Goal: Task Accomplishment & Management: Complete application form

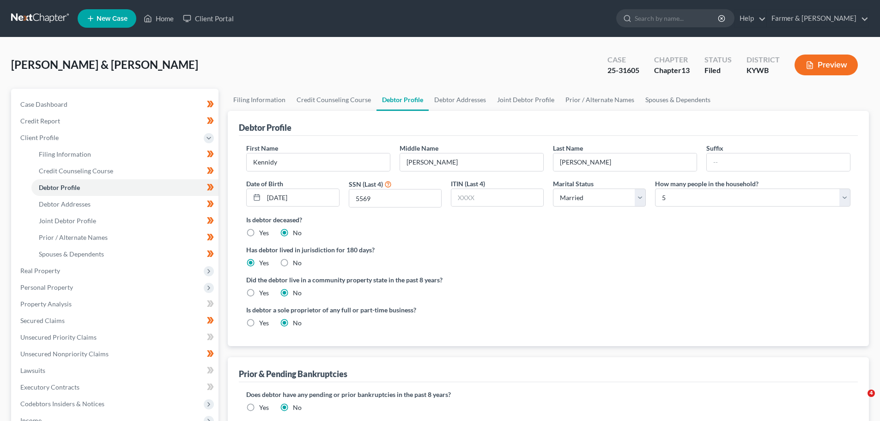
select select "1"
select select "4"
click at [169, 17] on link "Home" at bounding box center [158, 18] width 39 height 17
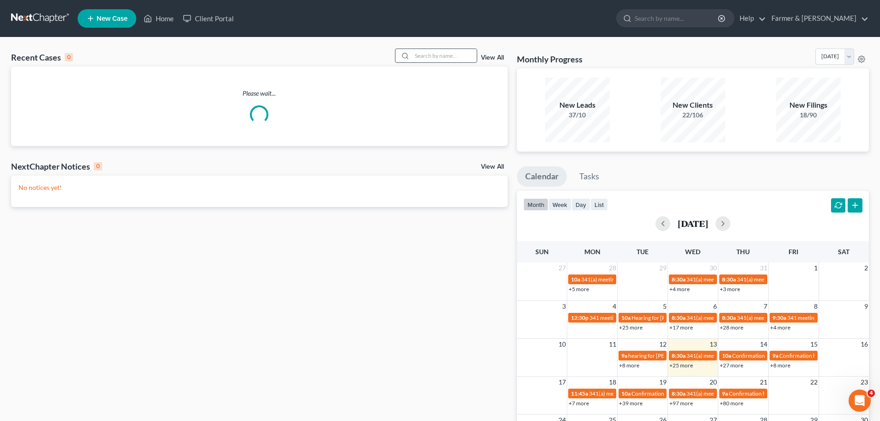
click at [419, 54] on input "search" at bounding box center [444, 55] width 65 height 13
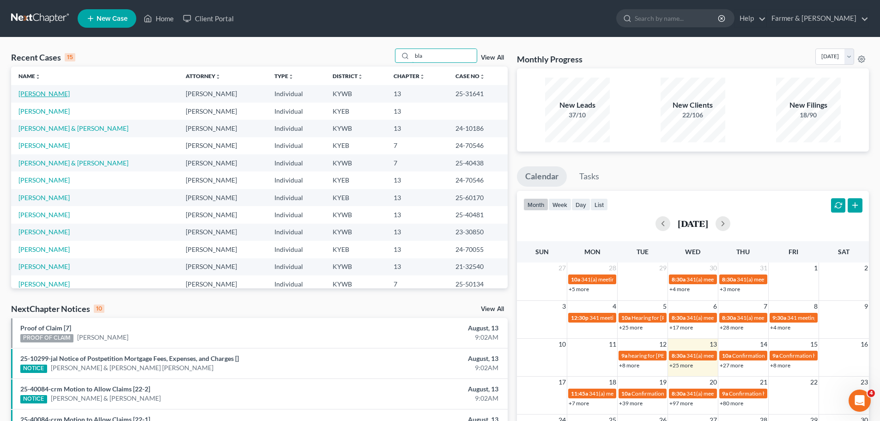
type input "bla"
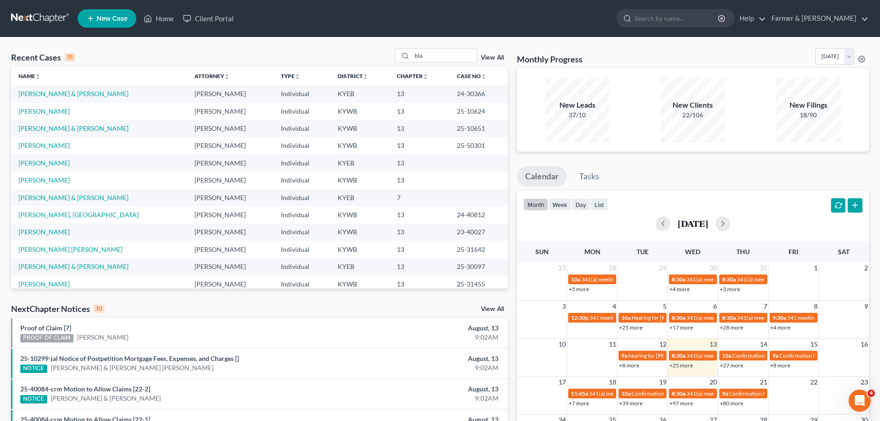
click at [40, 95] on link "[PERSON_NAME] & [PERSON_NAME]" at bounding box center [73, 94] width 110 height 8
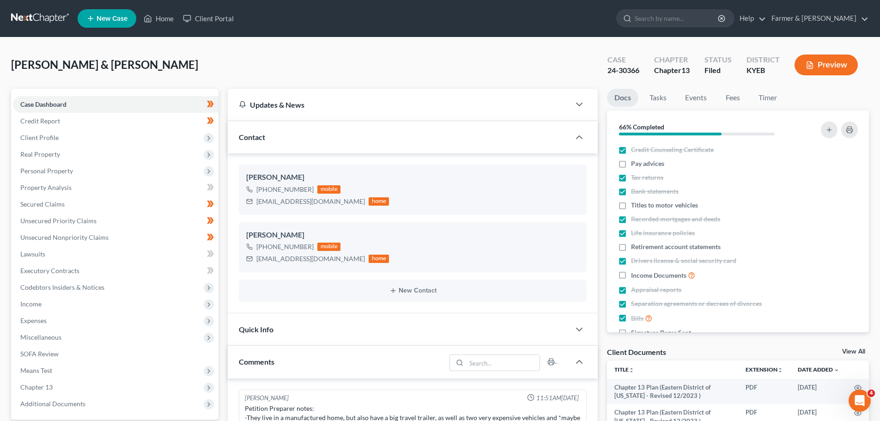
scroll to position [36, 0]
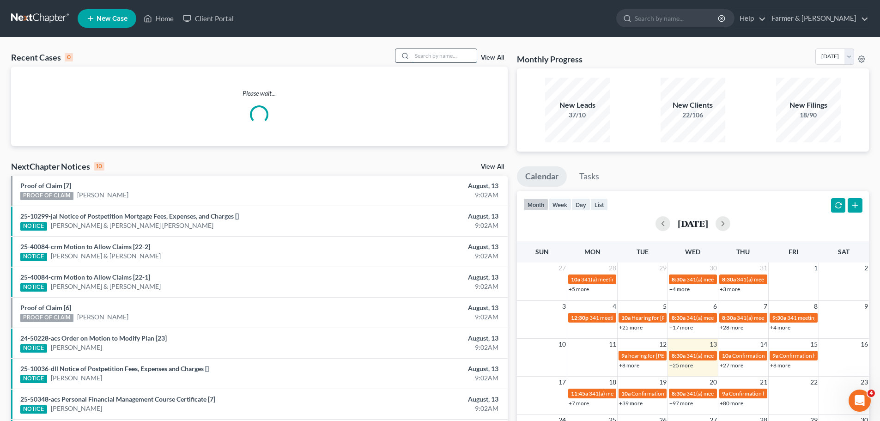
click at [427, 58] on input "search" at bounding box center [444, 55] width 65 height 13
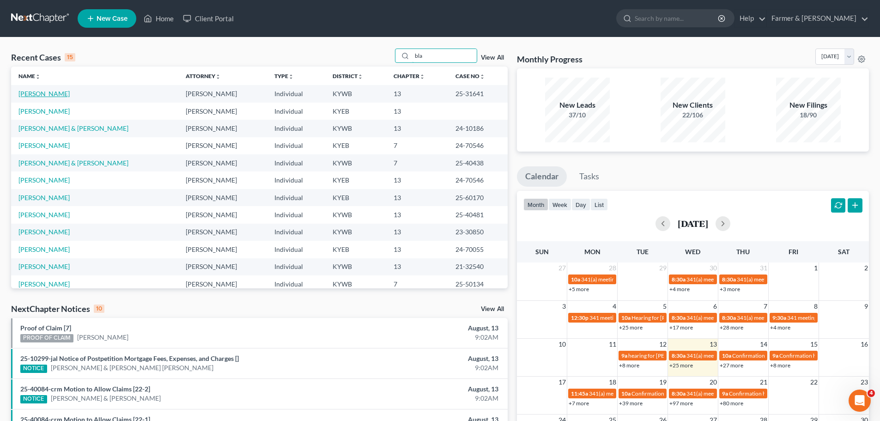
type input "bla"
click at [45, 94] on link "[PERSON_NAME]" at bounding box center [43, 94] width 51 height 8
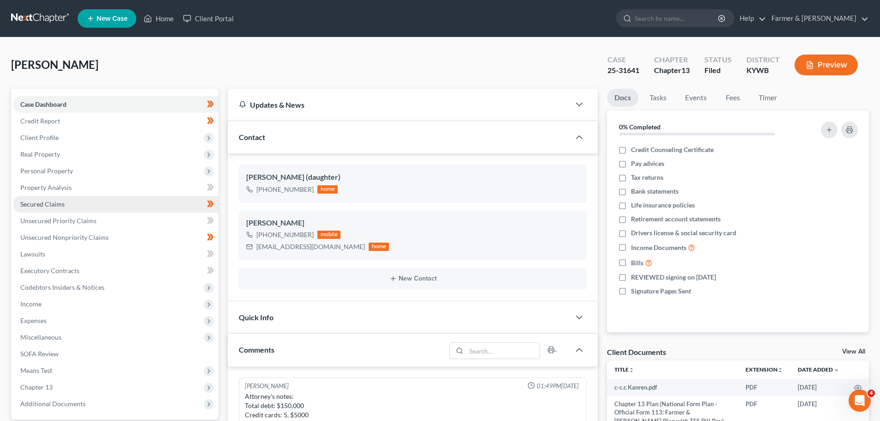
click at [48, 206] on span "Secured Claims" at bounding box center [42, 204] width 44 height 8
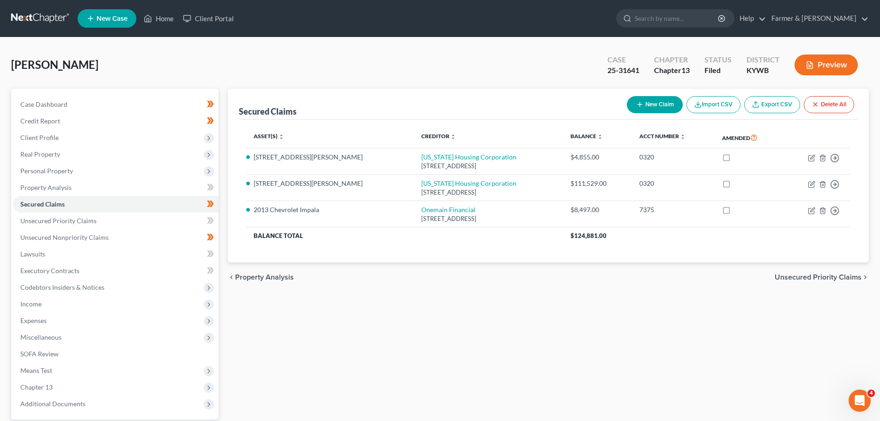
scroll to position [46, 0]
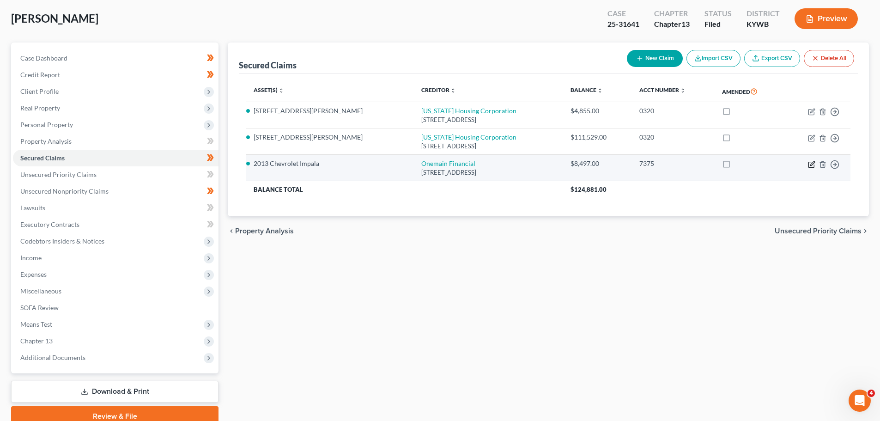
click at [809, 165] on icon "button" at bounding box center [811, 164] width 7 height 7
select select "15"
select select "4"
select select "0"
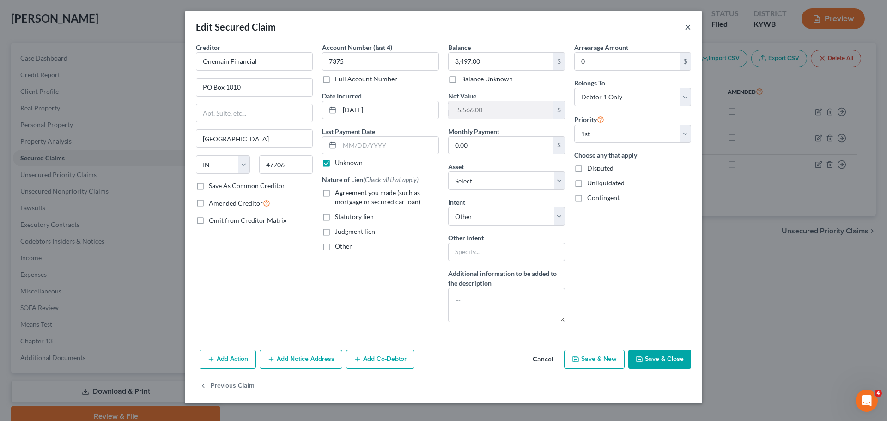
click at [687, 28] on button "×" at bounding box center [687, 26] width 6 height 11
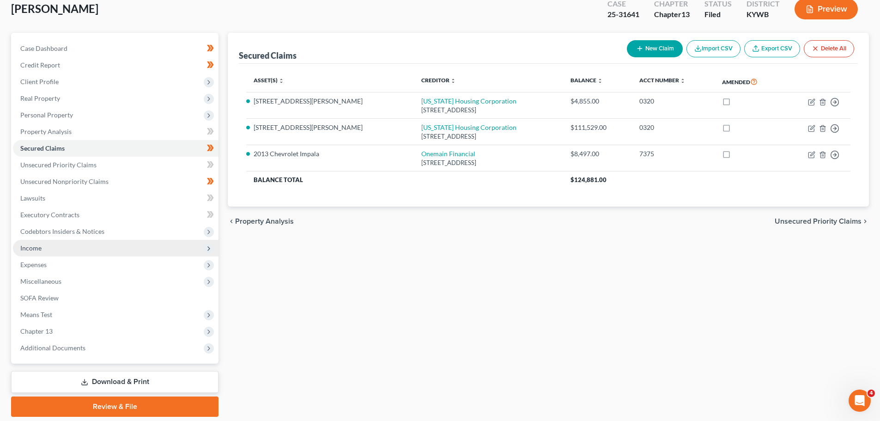
scroll to position [87, 0]
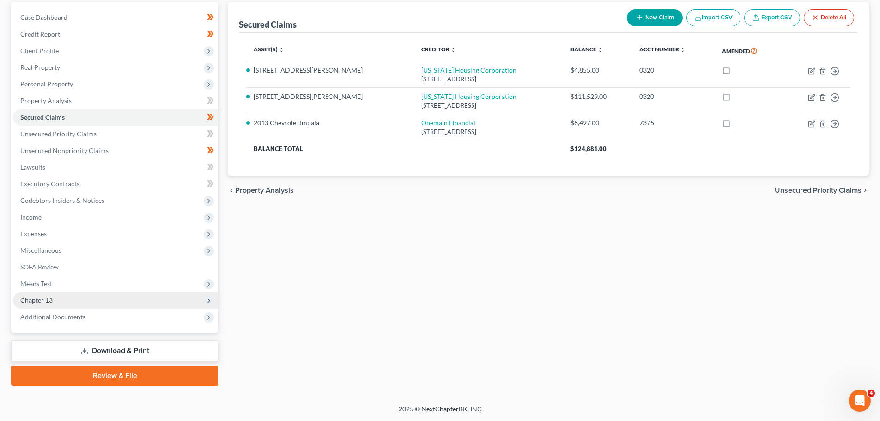
click at [207, 303] on icon at bounding box center [208, 300] width 7 height 7
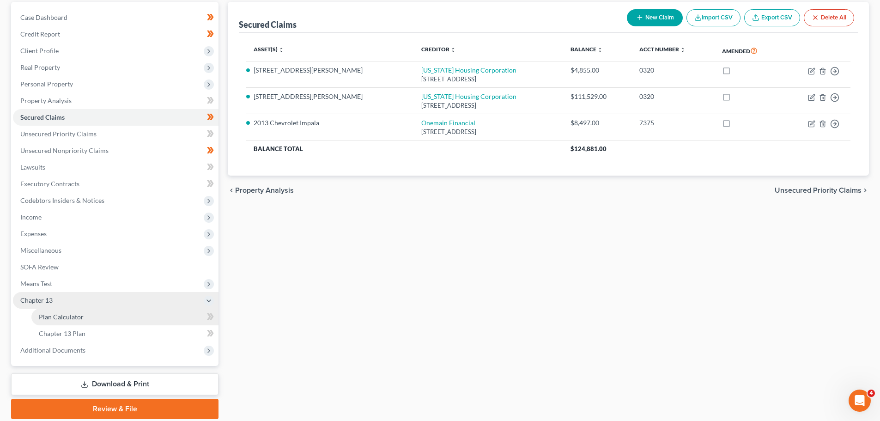
click at [77, 316] on span "Plan Calculator" at bounding box center [61, 317] width 45 height 8
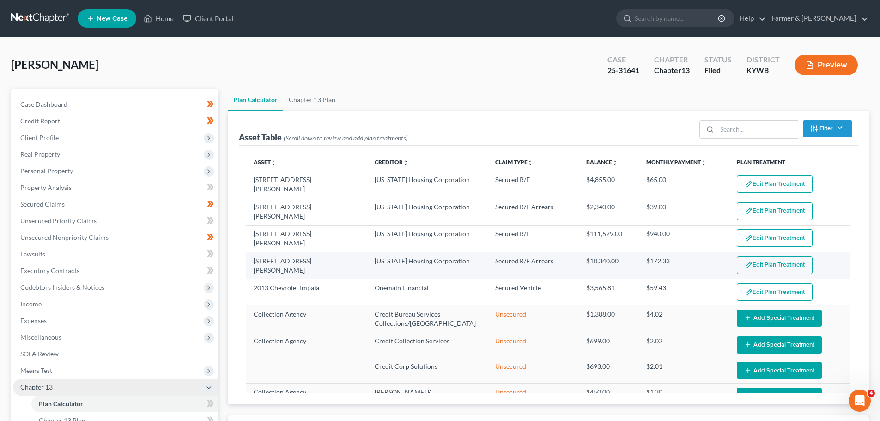
select select "59"
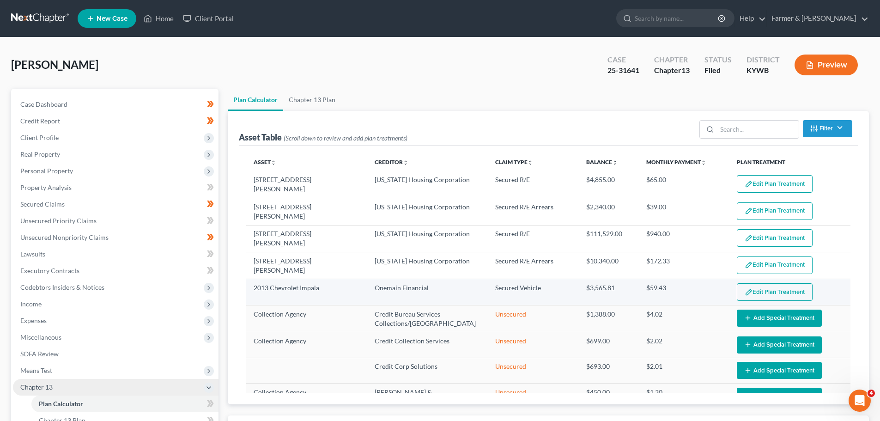
click at [750, 284] on button "Edit Plan Treatment" at bounding box center [775, 292] width 76 height 18
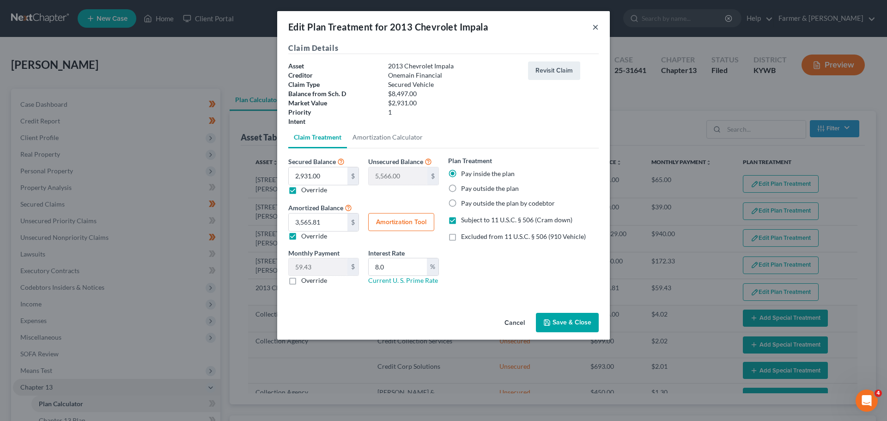
click at [593, 29] on button "×" at bounding box center [595, 26] width 6 height 11
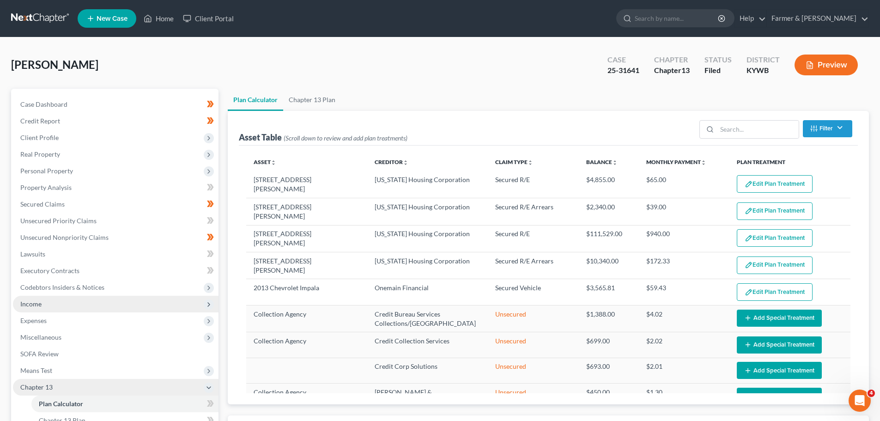
click at [34, 304] on span "Income" at bounding box center [30, 304] width 21 height 8
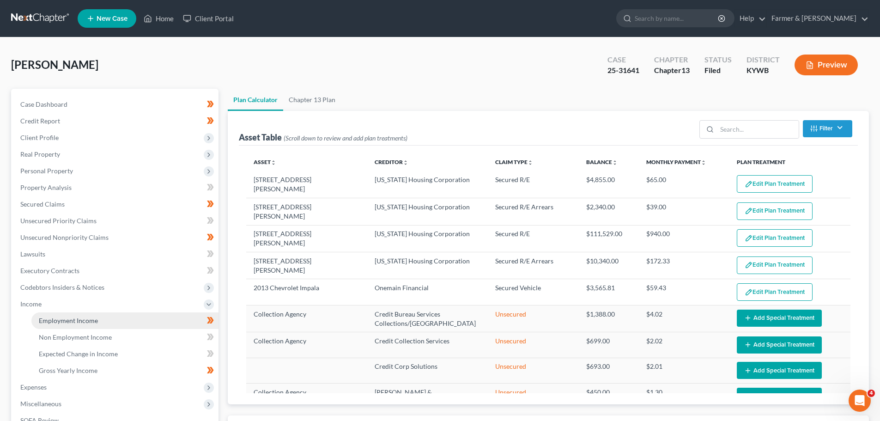
click at [66, 315] on link "Employment Income" at bounding box center [124, 320] width 187 height 17
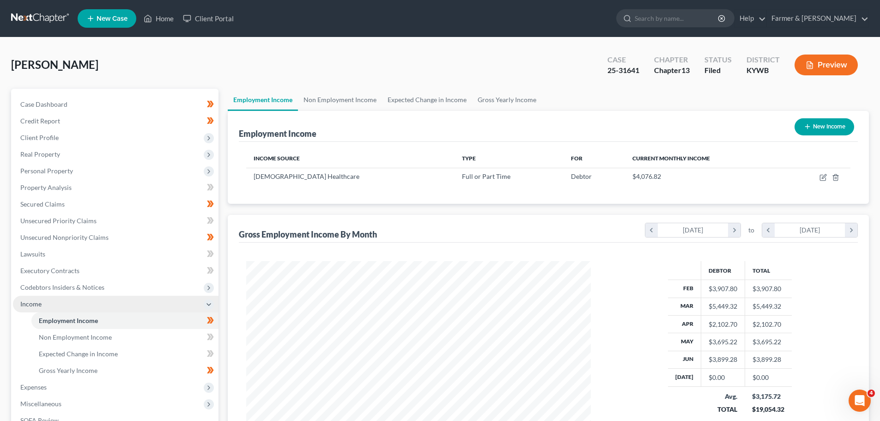
scroll to position [172, 363]
click at [169, 18] on link "Home" at bounding box center [158, 18] width 39 height 17
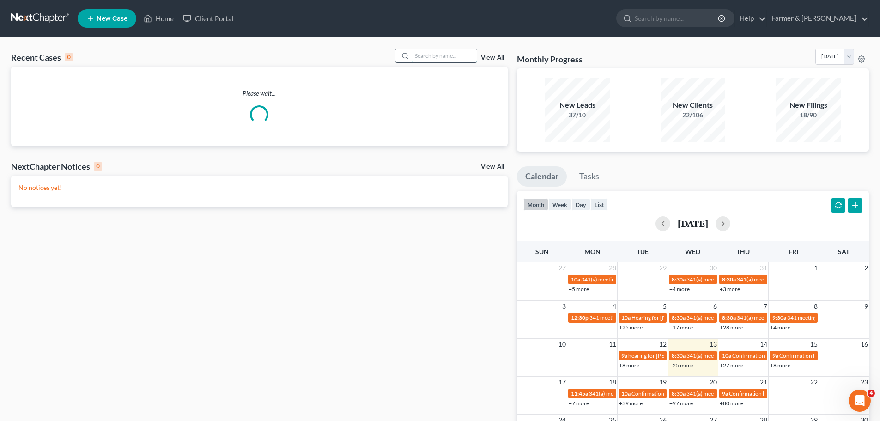
click at [426, 57] on input "search" at bounding box center [444, 55] width 65 height 13
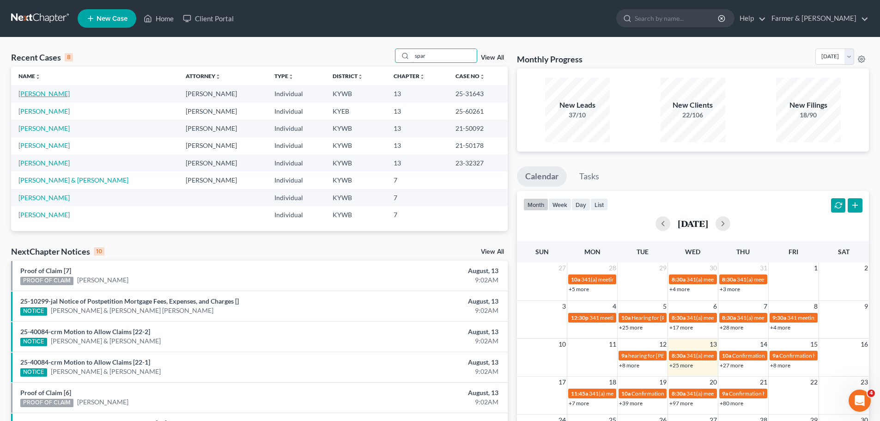
type input "spar"
click at [37, 95] on link "[PERSON_NAME]" at bounding box center [43, 94] width 51 height 8
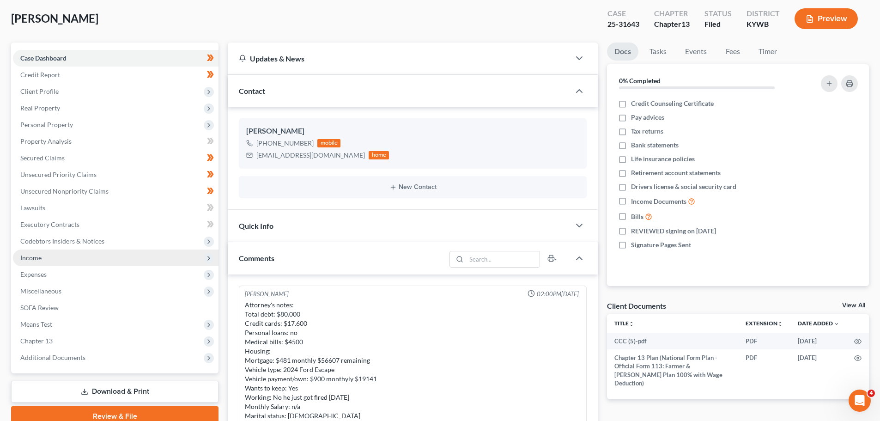
scroll to position [128, 0]
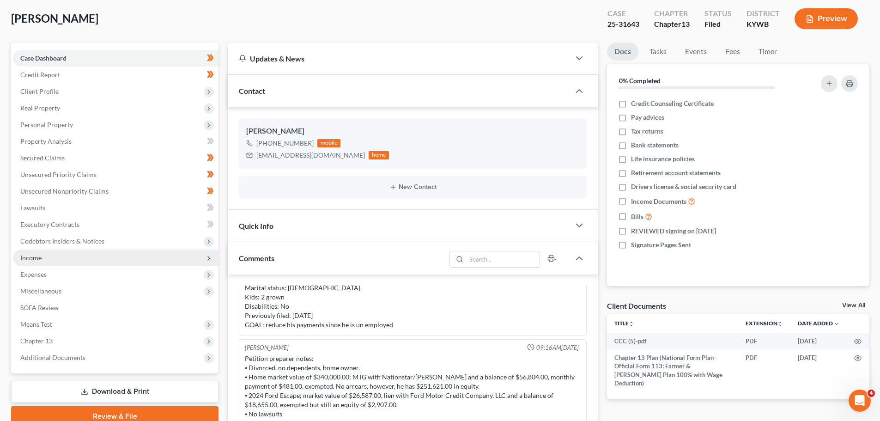
click at [40, 262] on span "Income" at bounding box center [116, 257] width 206 height 17
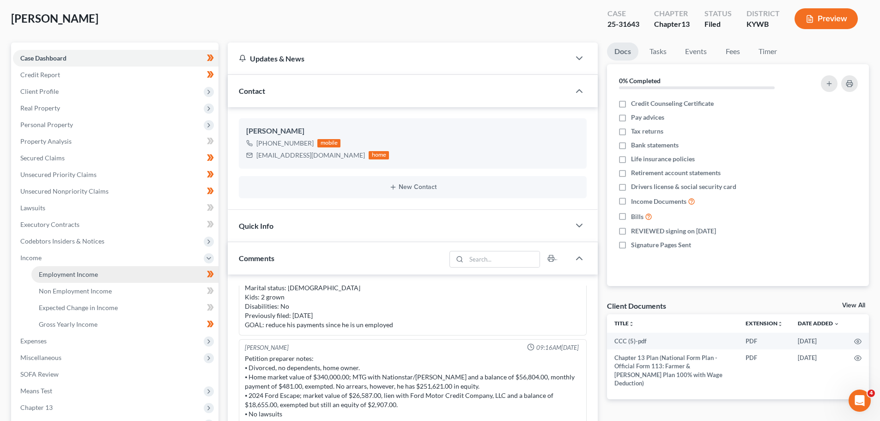
click at [85, 274] on span "Employment Income" at bounding box center [68, 274] width 59 height 8
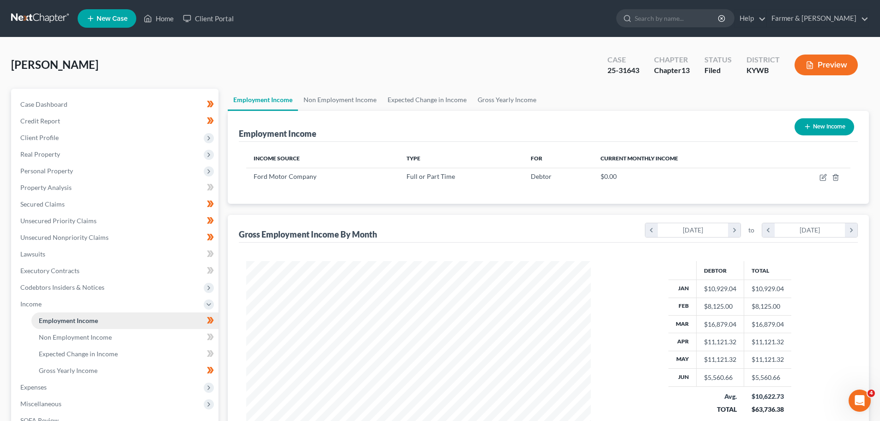
scroll to position [172, 363]
click at [90, 337] on span "Non Employment Income" at bounding box center [75, 337] width 73 height 8
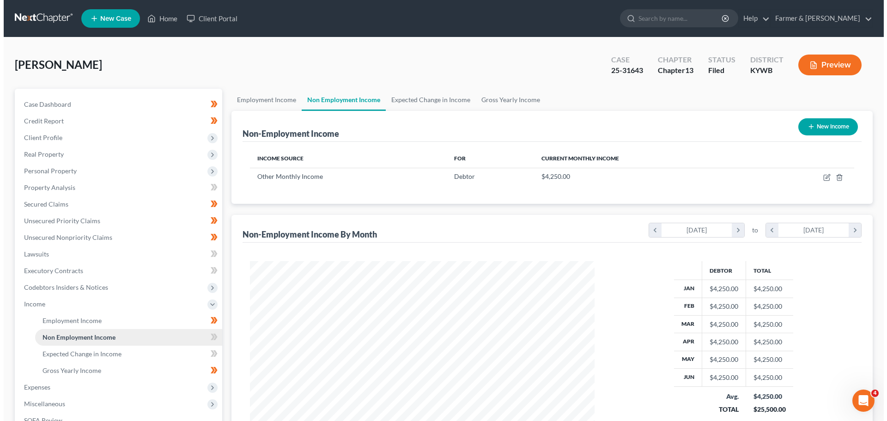
scroll to position [172, 363]
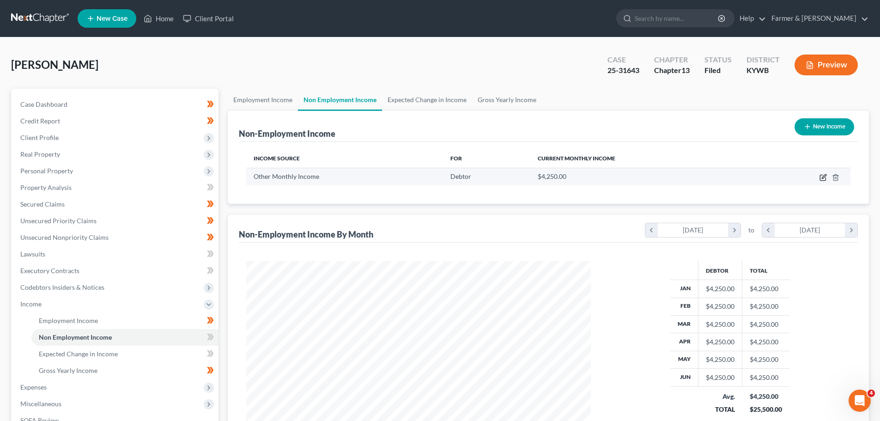
click at [823, 177] on icon "button" at bounding box center [824, 176] width 4 height 4
select select "13"
select select "0"
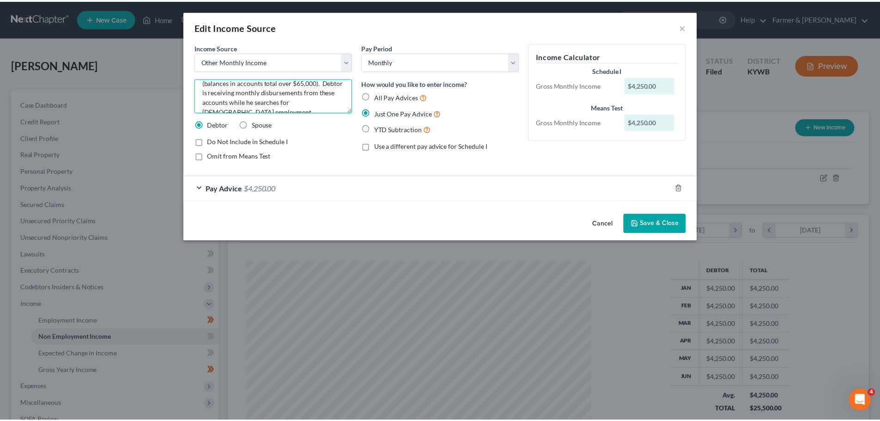
scroll to position [37, 0]
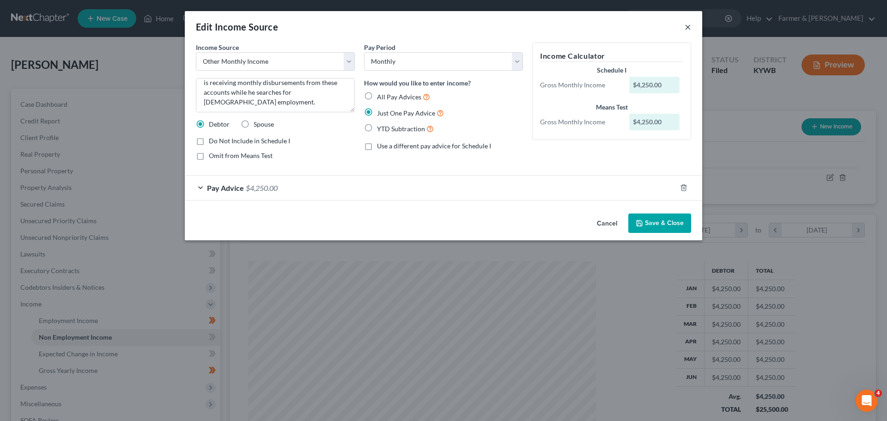
click at [690, 27] on button "×" at bounding box center [687, 26] width 6 height 11
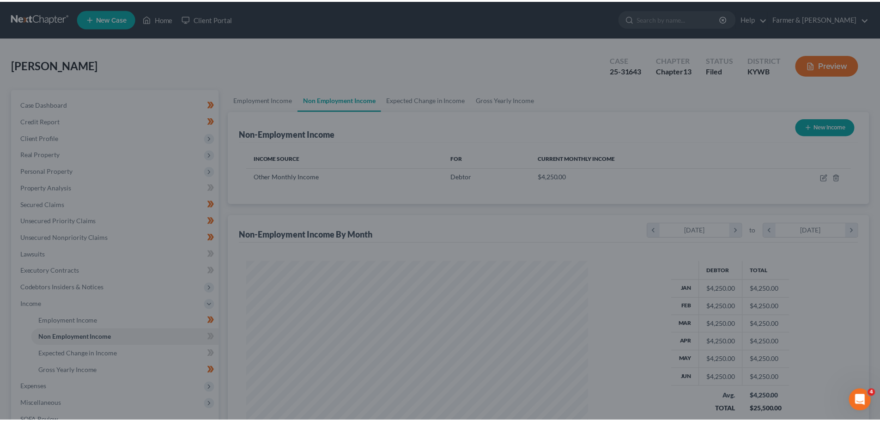
scroll to position [461671, 461481]
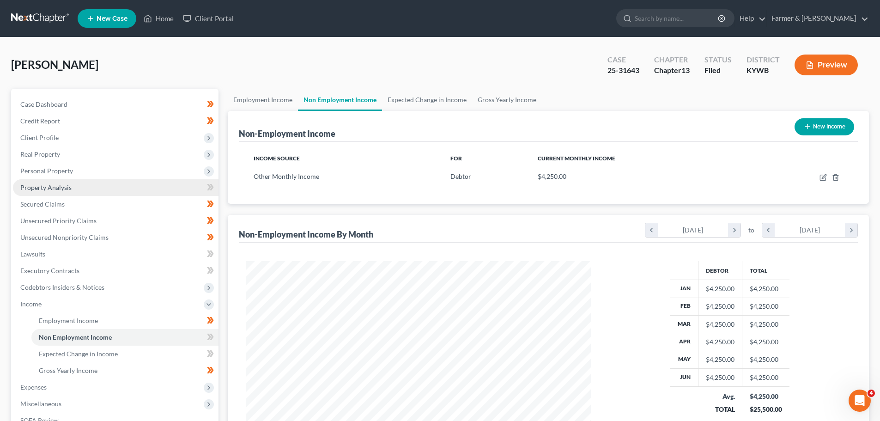
click at [57, 182] on link "Property Analysis" at bounding box center [116, 187] width 206 height 17
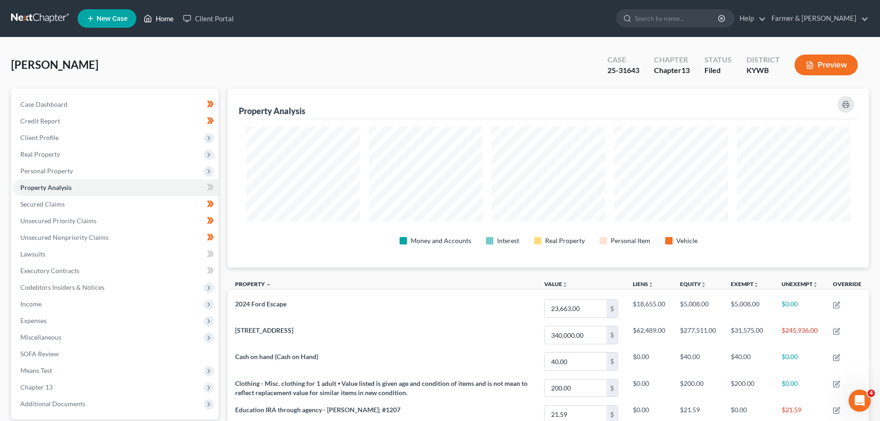
click at [167, 13] on link "Home" at bounding box center [158, 18] width 39 height 17
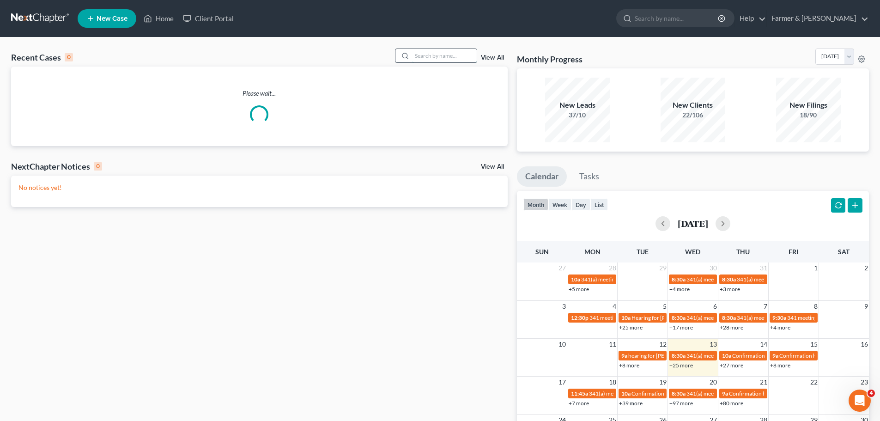
click at [441, 58] on input "search" at bounding box center [444, 55] width 65 height 13
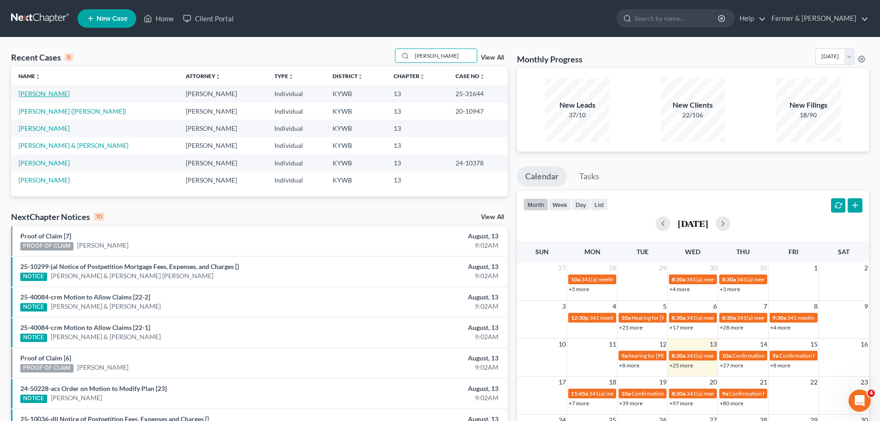
type input "[PERSON_NAME]"
click at [42, 95] on link "[PERSON_NAME]" at bounding box center [43, 94] width 51 height 8
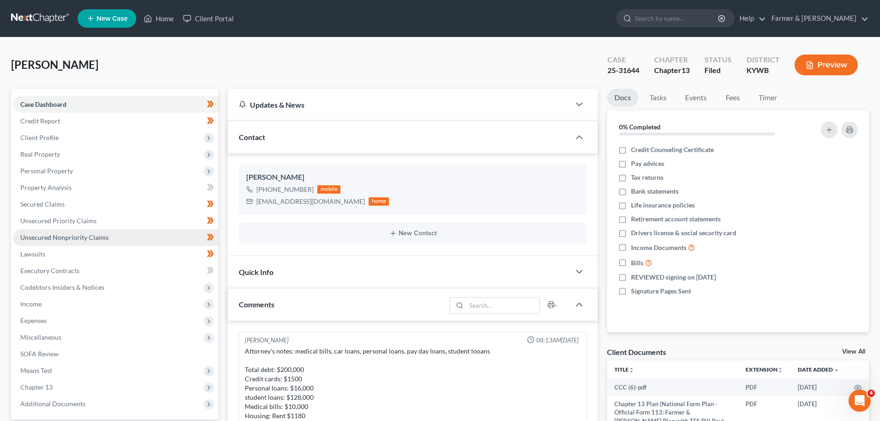
scroll to position [309, 0]
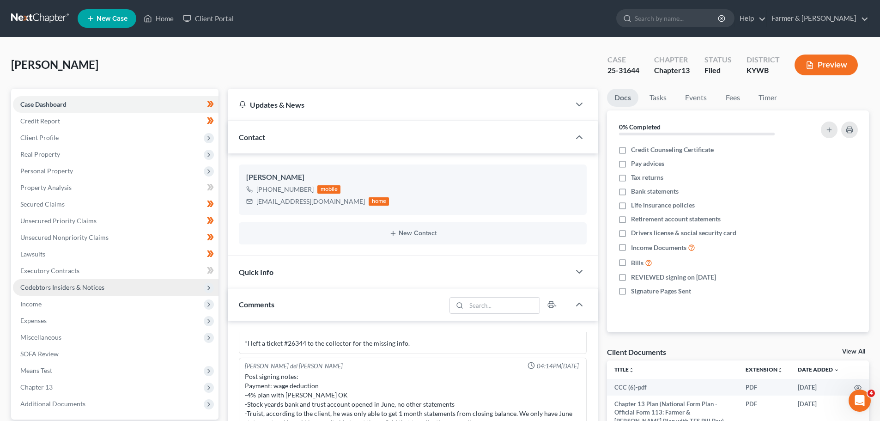
click at [61, 292] on span "Codebtors Insiders & Notices" at bounding box center [116, 287] width 206 height 17
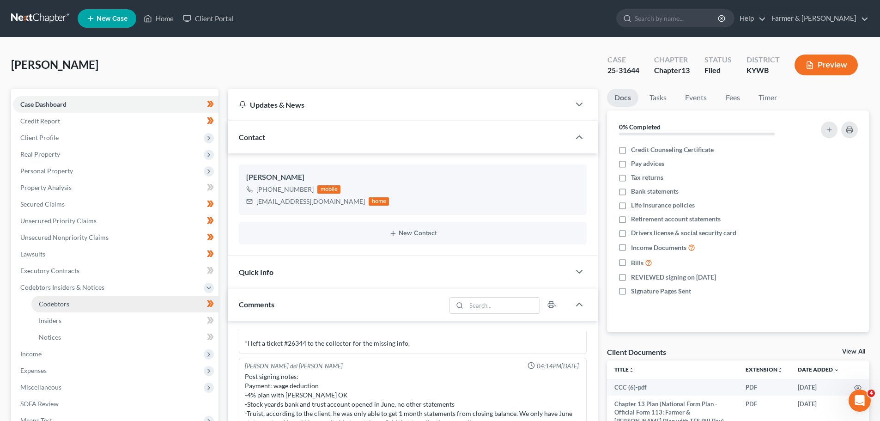
scroll to position [46, 0]
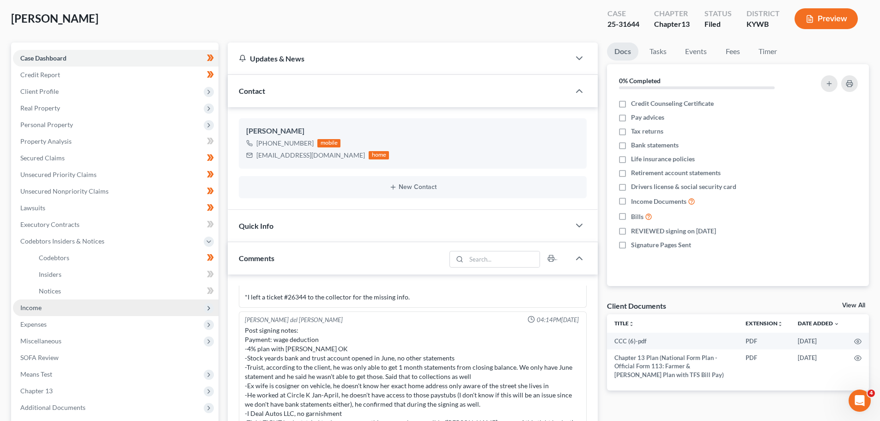
click at [45, 303] on span "Income" at bounding box center [116, 307] width 206 height 17
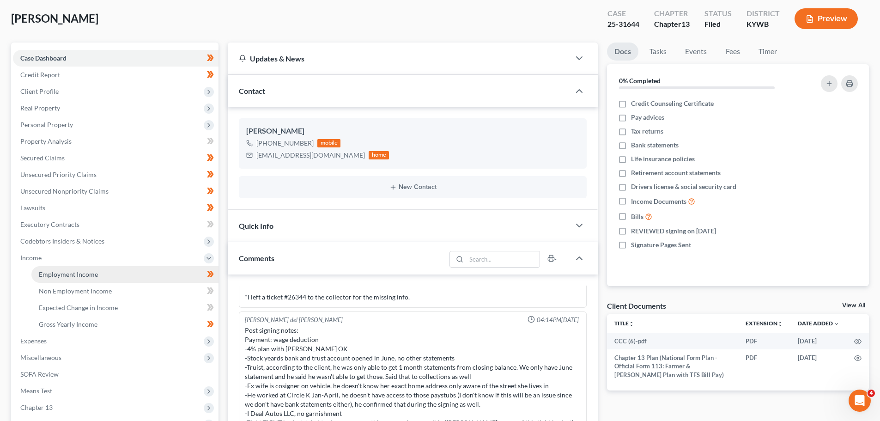
click at [72, 277] on span "Employment Income" at bounding box center [68, 274] width 59 height 8
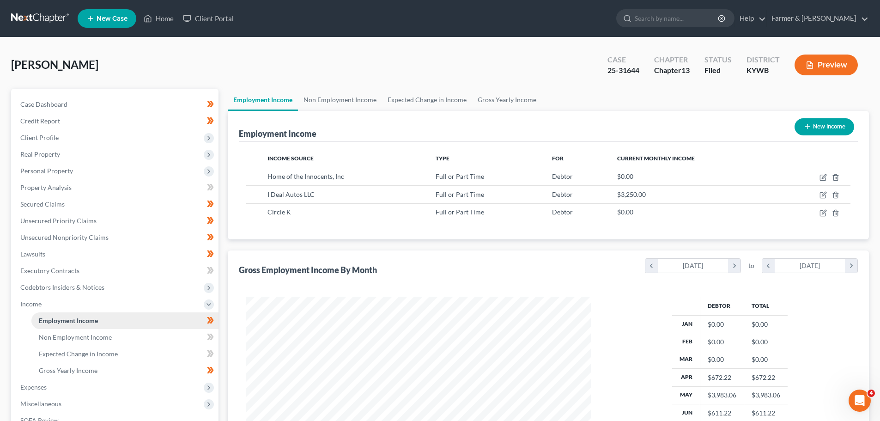
scroll to position [172, 363]
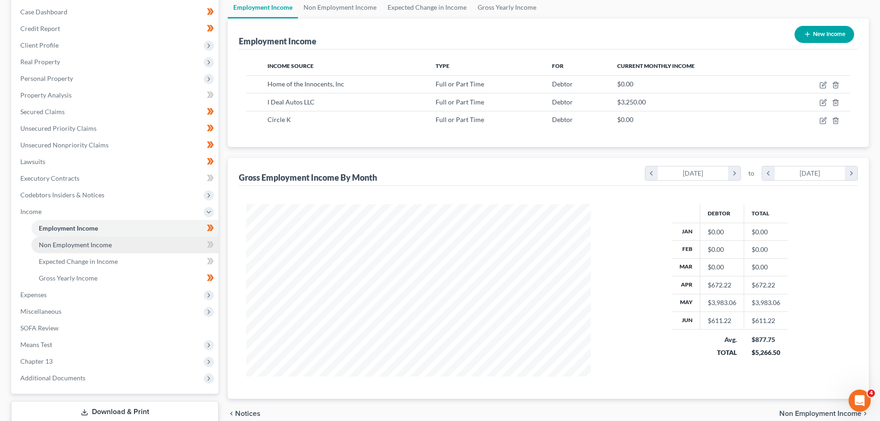
click at [76, 246] on span "Non Employment Income" at bounding box center [75, 245] width 73 height 8
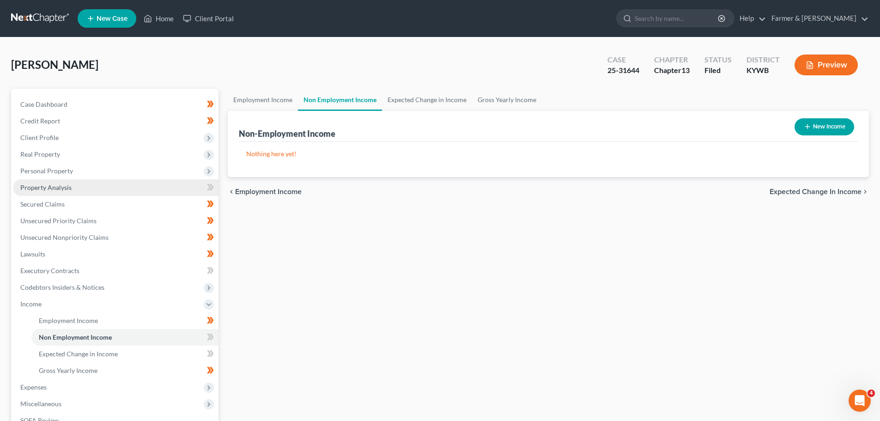
click at [70, 189] on link "Property Analysis" at bounding box center [116, 187] width 206 height 17
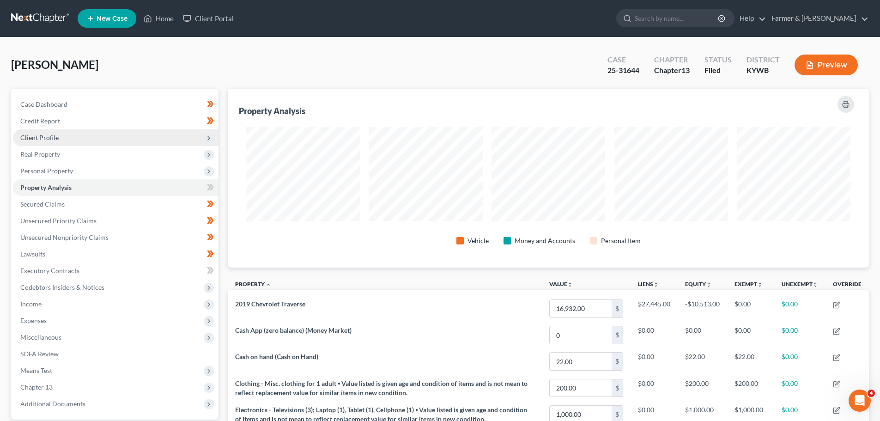
click at [43, 138] on span "Client Profile" at bounding box center [39, 137] width 38 height 8
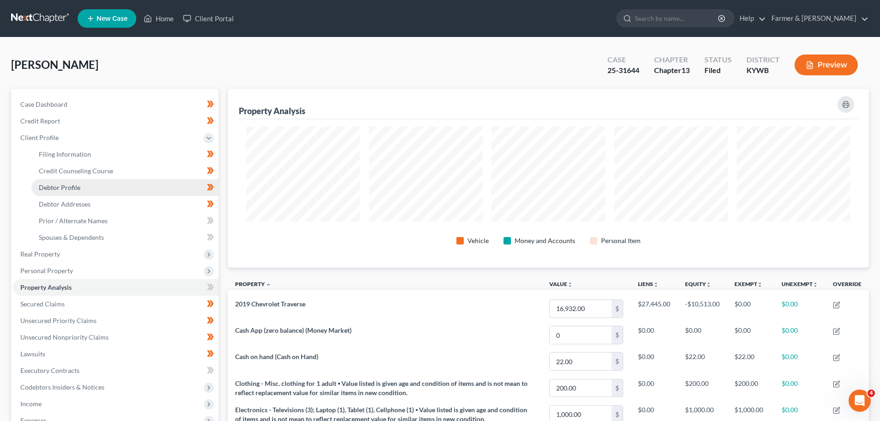
click at [73, 186] on span "Debtor Profile" at bounding box center [60, 187] width 42 height 8
select select "3"
select select "0"
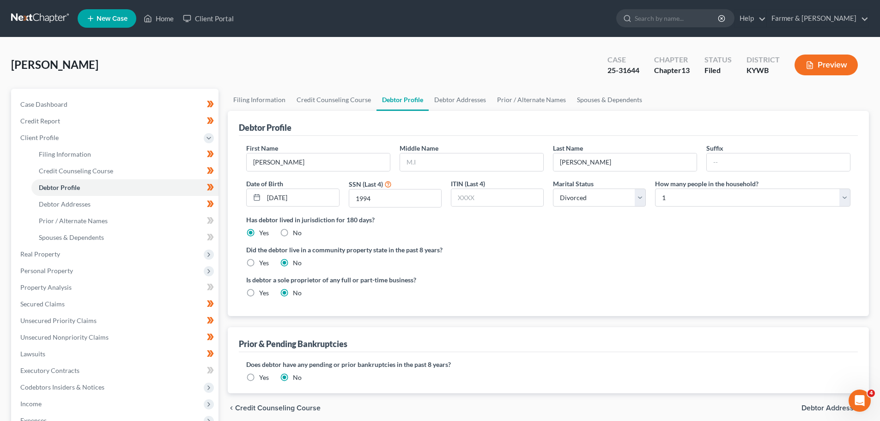
radio input "true"
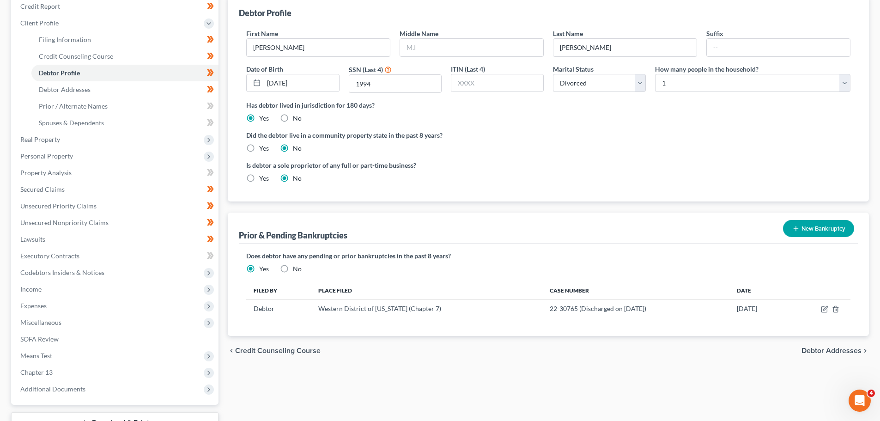
scroll to position [92, 0]
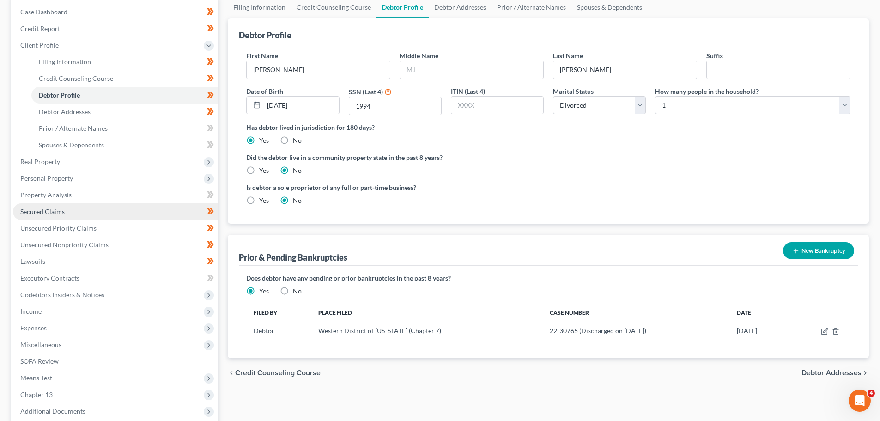
click at [66, 216] on link "Secured Claims" at bounding box center [116, 211] width 206 height 17
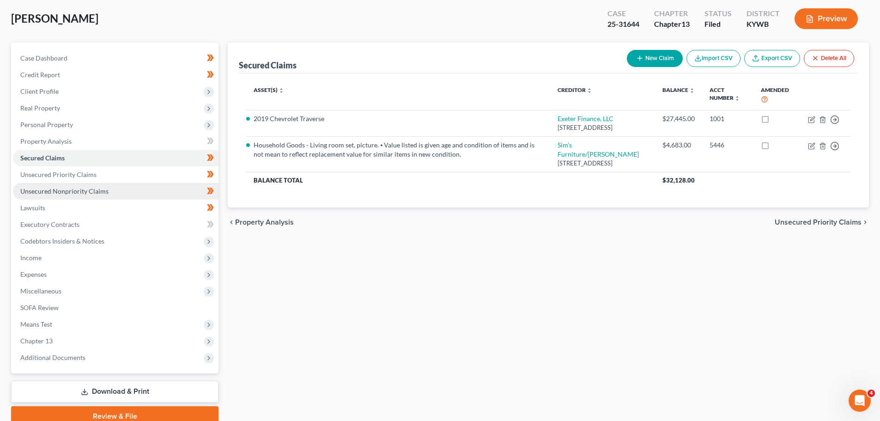
click at [91, 190] on span "Unsecured Nonpriority Claims" at bounding box center [64, 191] width 88 height 8
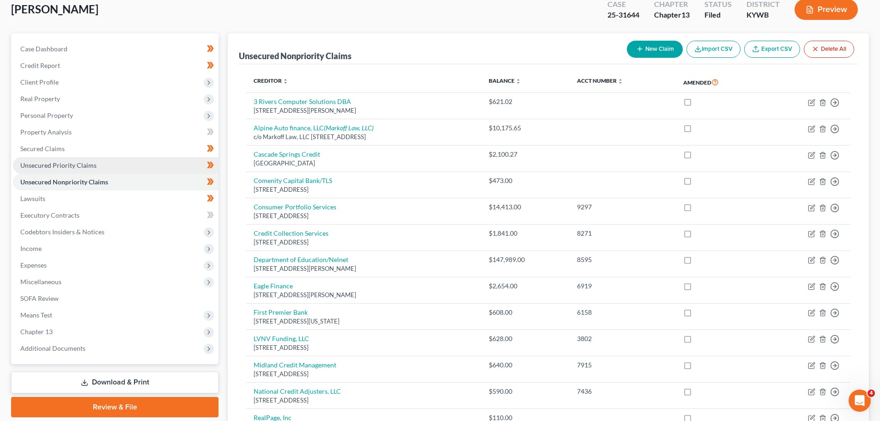
scroll to position [37, 0]
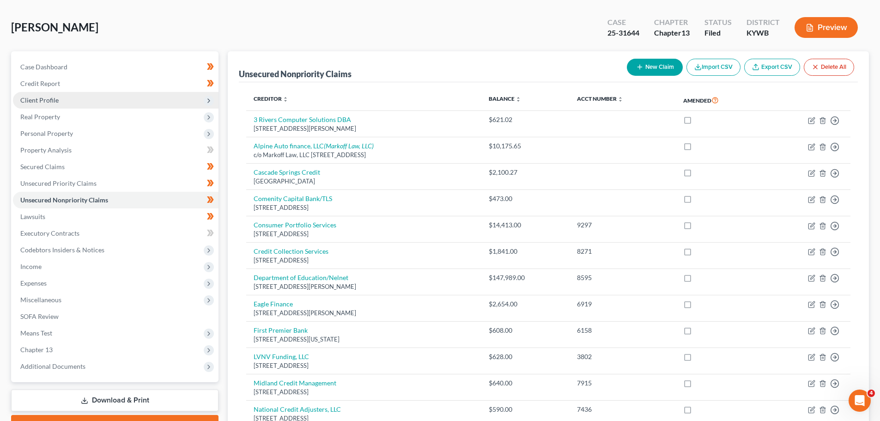
click at [42, 100] on span "Client Profile" at bounding box center [39, 100] width 38 height 8
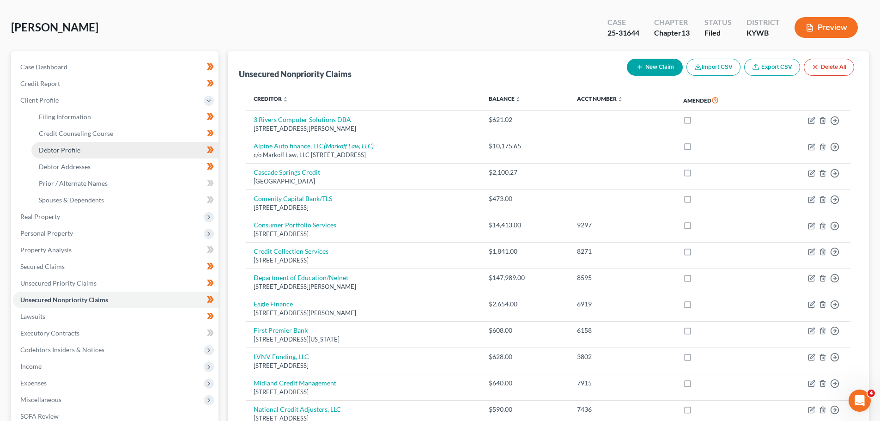
click at [78, 151] on span "Debtor Profile" at bounding box center [60, 150] width 42 height 8
select select "3"
select select "0"
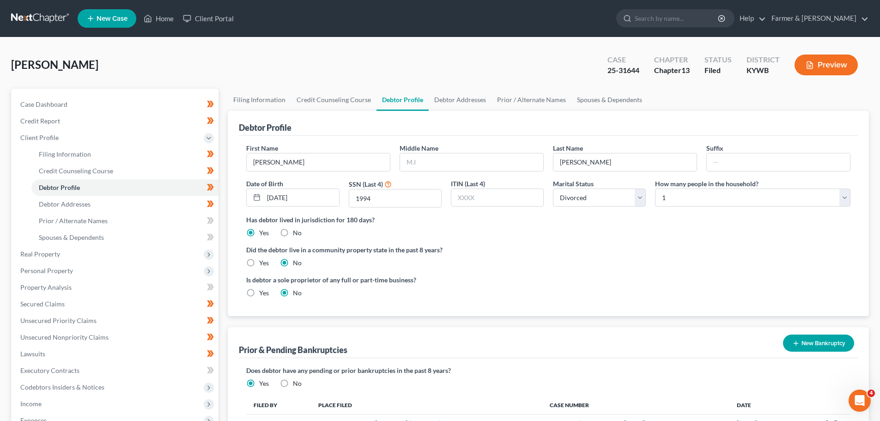
click at [222, 146] on div "Case Dashboard Payments Invoices Payments Payments Credit Report Client Profile" at bounding box center [114, 331] width 217 height 484
